Goal: Find specific page/section: Find specific page/section

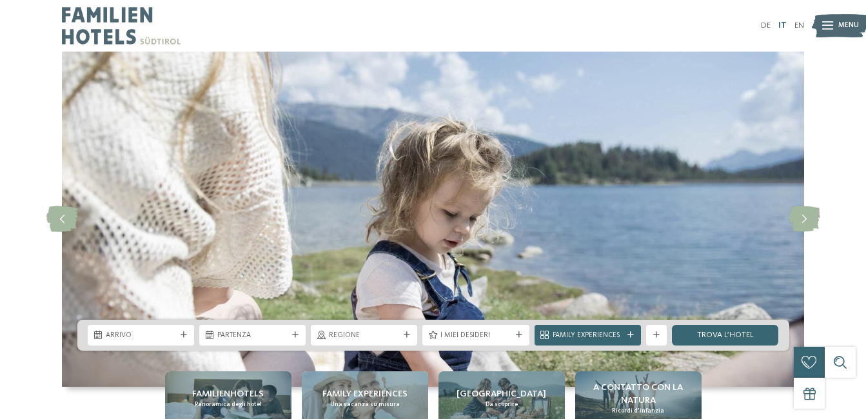
click at [784, 21] on link "IT" at bounding box center [782, 25] width 8 height 8
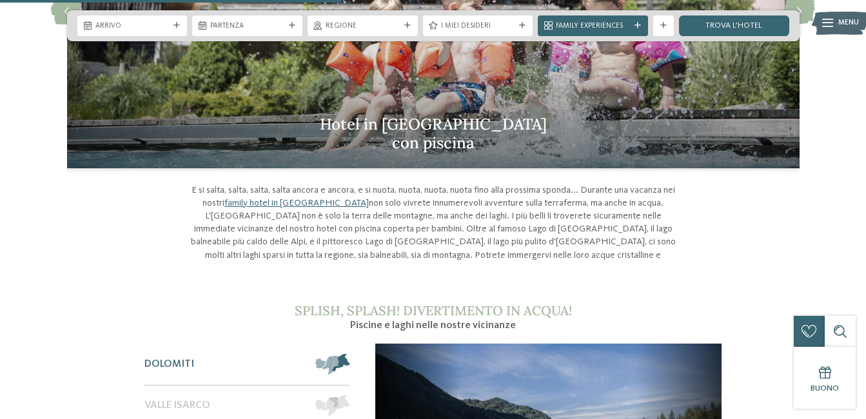
scroll to position [792, 0]
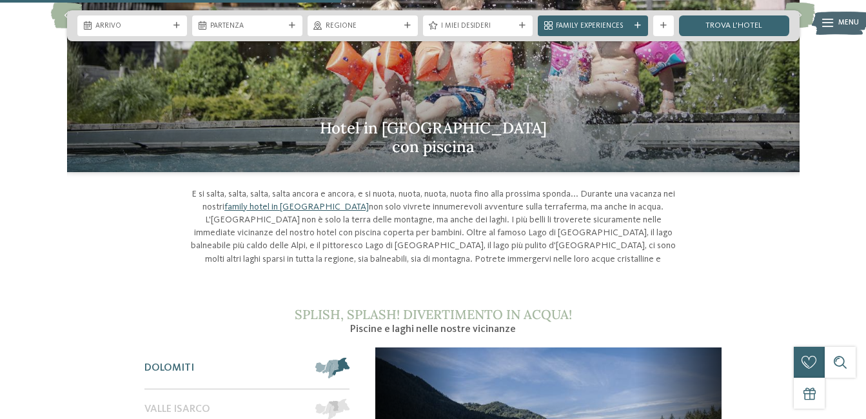
click at [296, 202] on link "family hotel in [GEOGRAPHIC_DATA]" at bounding box center [296, 206] width 144 height 9
